Goal: Task Accomplishment & Management: Use online tool/utility

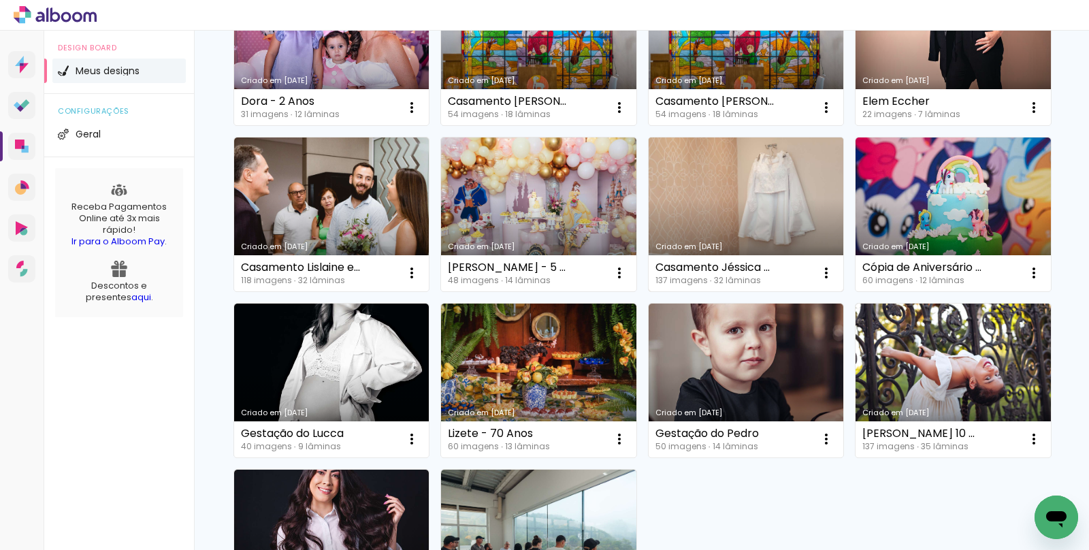
scroll to position [684, 0]
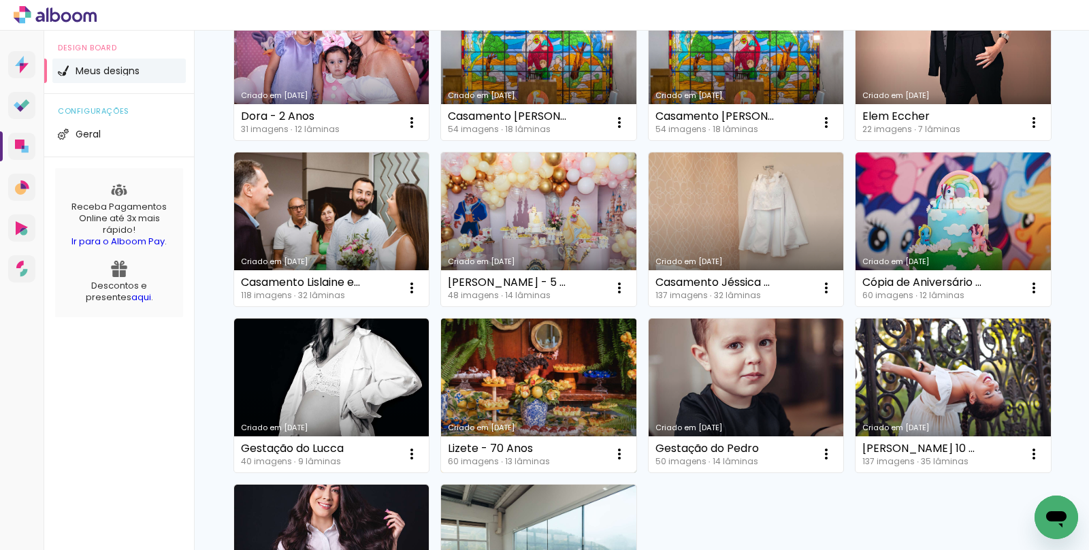
click at [534, 355] on link "Criado em [DATE]" at bounding box center [538, 395] width 195 height 154
